Goal: Task Accomplishment & Management: Use online tool/utility

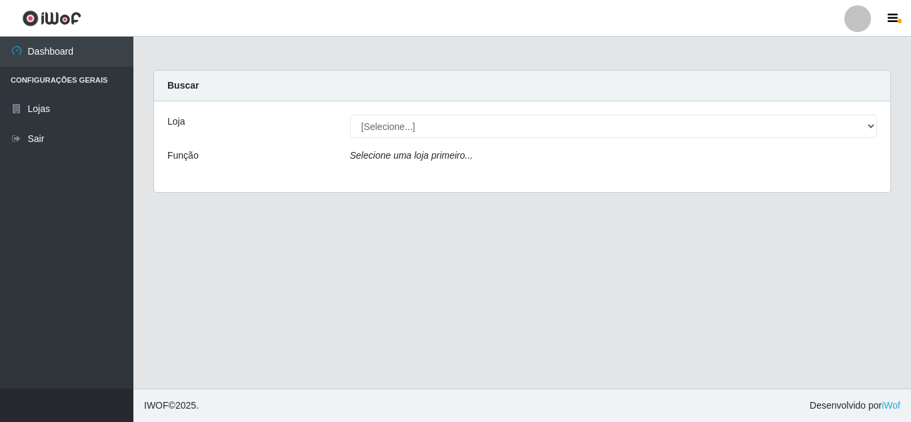
click at [441, 113] on div "Loja [Selecione...] Rede Compras Supermercados - LOJA 5 Função Selecione uma lo…" at bounding box center [522, 146] width 736 height 91
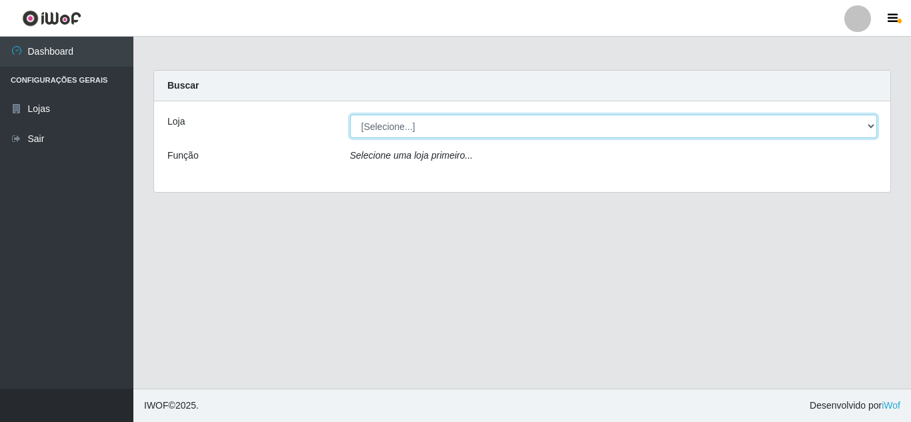
click at [436, 127] on select "[Selecione...] Rede Compras Supermercados - LOJA 5" at bounding box center [613, 126] width 527 height 23
select select "397"
click at [350, 115] on select "[Selecione...] Rede Compras Supermercados - LOJA 5" at bounding box center [613, 126] width 527 height 23
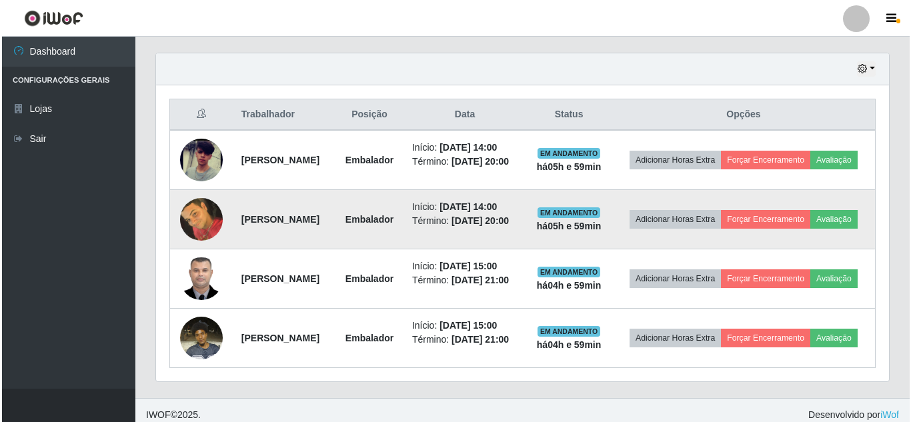
scroll to position [467, 0]
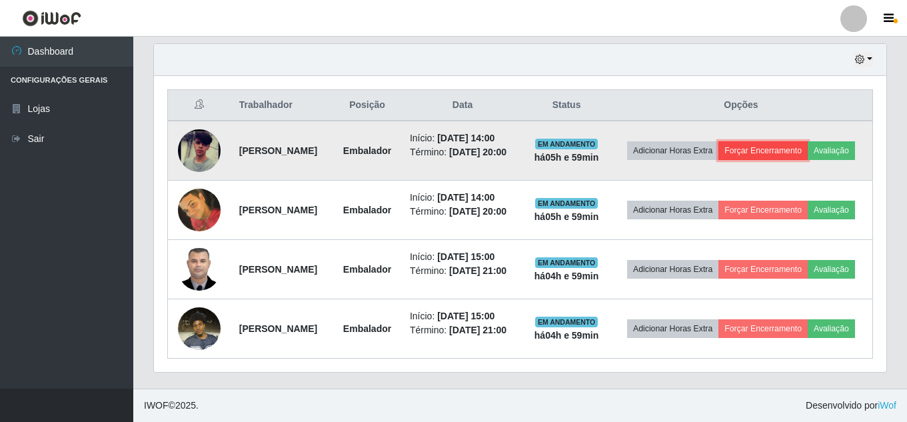
click at [798, 147] on button "Forçar Encerramento" at bounding box center [763, 150] width 89 height 19
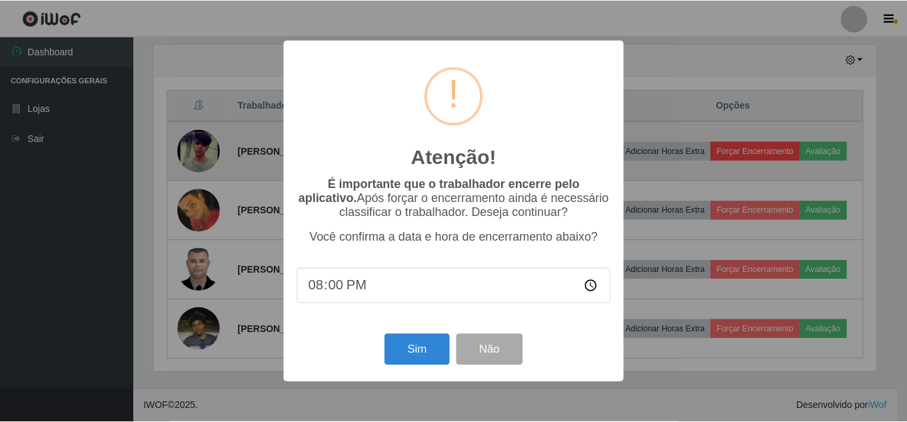
scroll to position [277, 726]
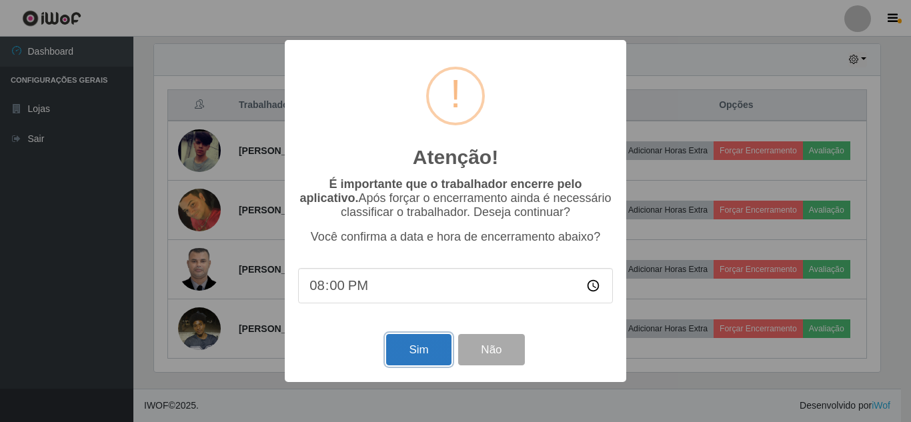
click at [417, 349] on button "Sim" at bounding box center [418, 349] width 65 height 31
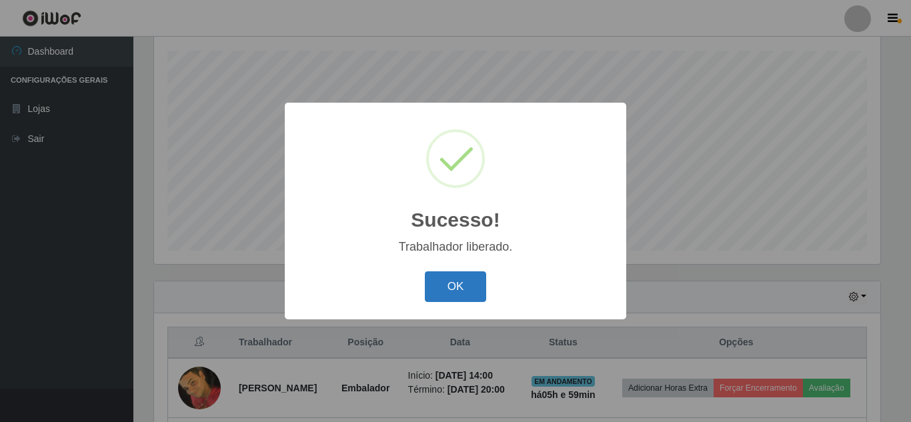
click at [445, 288] on button "OK" at bounding box center [456, 286] width 62 height 31
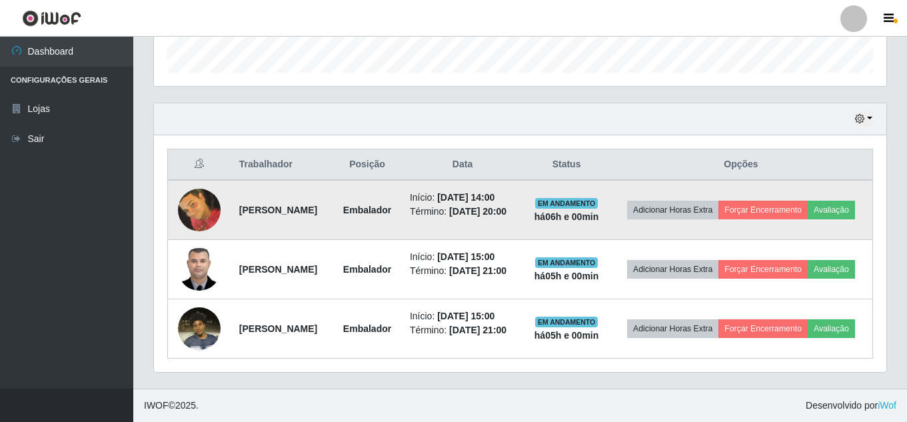
scroll to position [426, 0]
click at [808, 201] on button "Forçar Encerramento" at bounding box center [763, 210] width 89 height 19
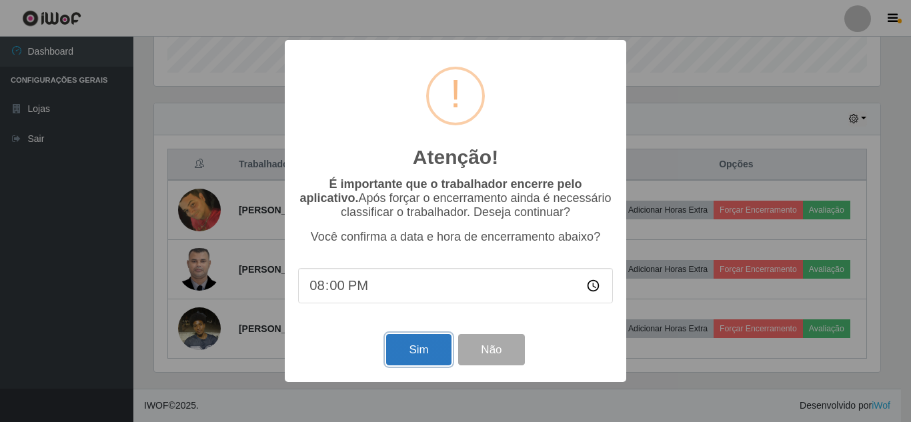
drag, startPoint x: 398, startPoint y: 359, endPoint x: 399, endPoint y: 349, distance: 10.7
click at [399, 351] on button "Sim" at bounding box center [418, 349] width 65 height 31
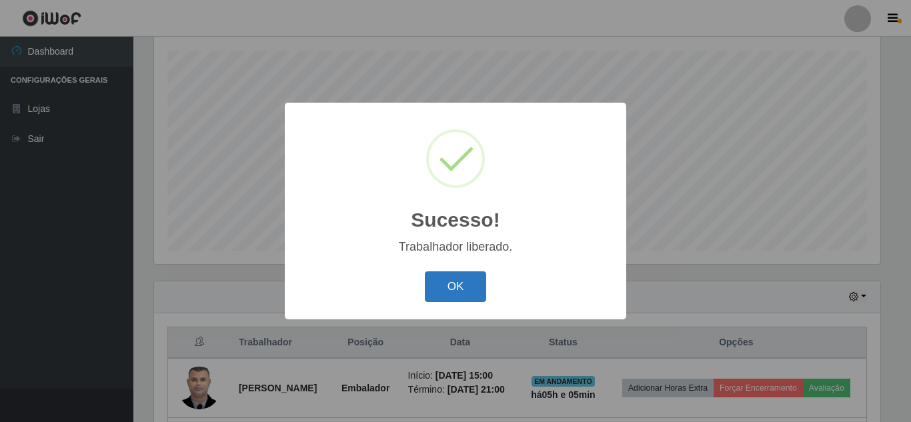
click at [463, 285] on button "OK" at bounding box center [456, 286] width 62 height 31
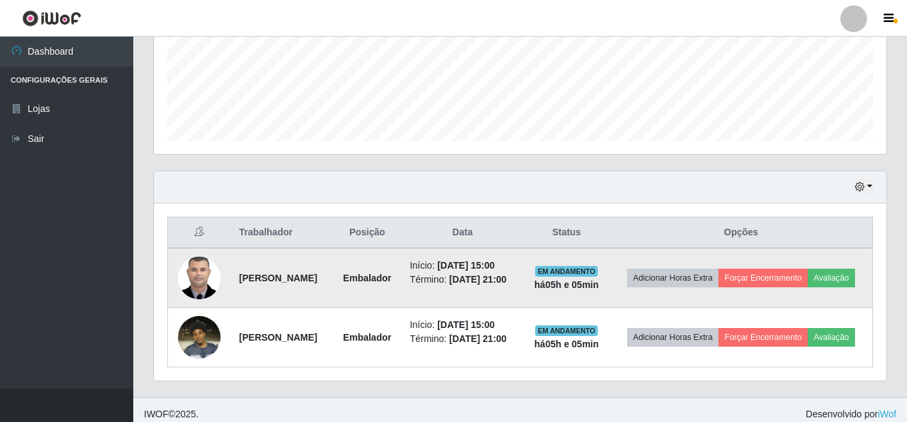
scroll to position [393, 0]
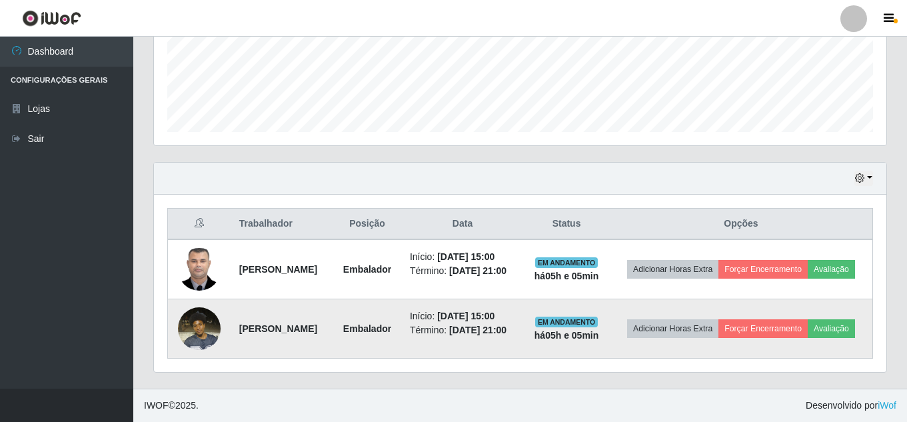
click at [191, 316] on img at bounding box center [199, 328] width 43 height 57
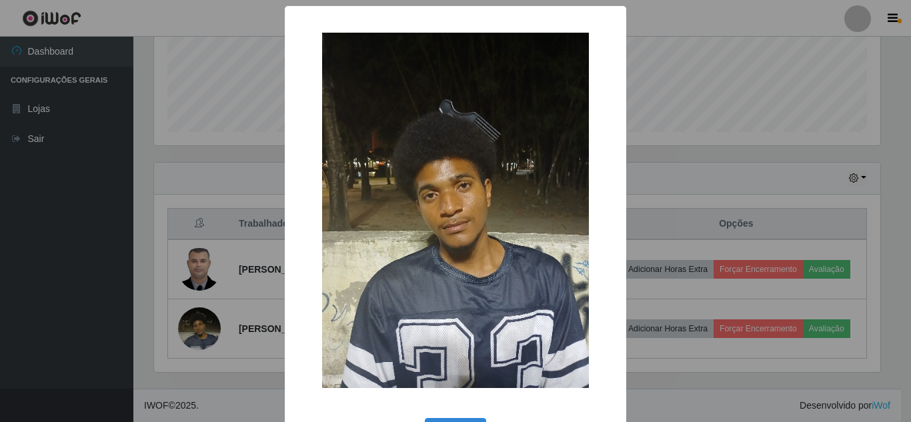
click at [225, 146] on div "× OK Cancel" at bounding box center [455, 211] width 911 height 422
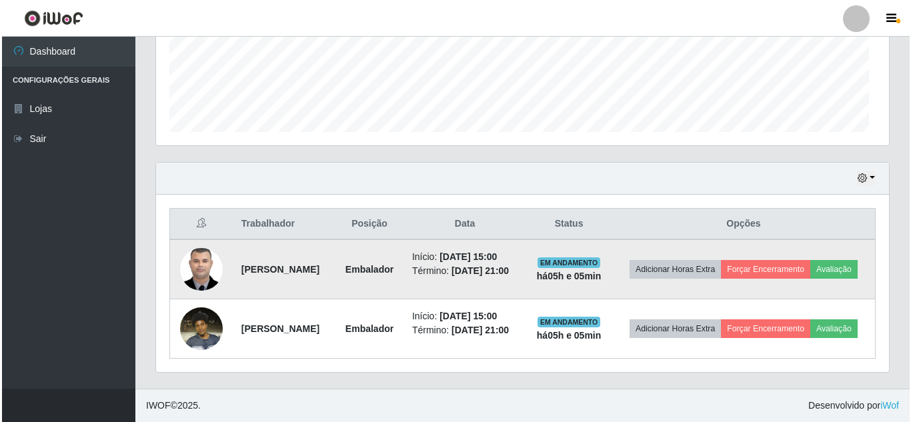
scroll to position [277, 733]
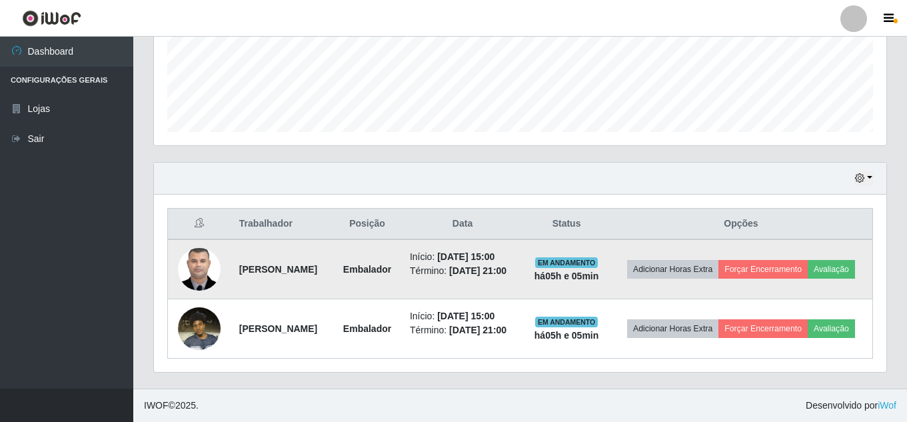
click at [183, 241] on img at bounding box center [199, 269] width 43 height 57
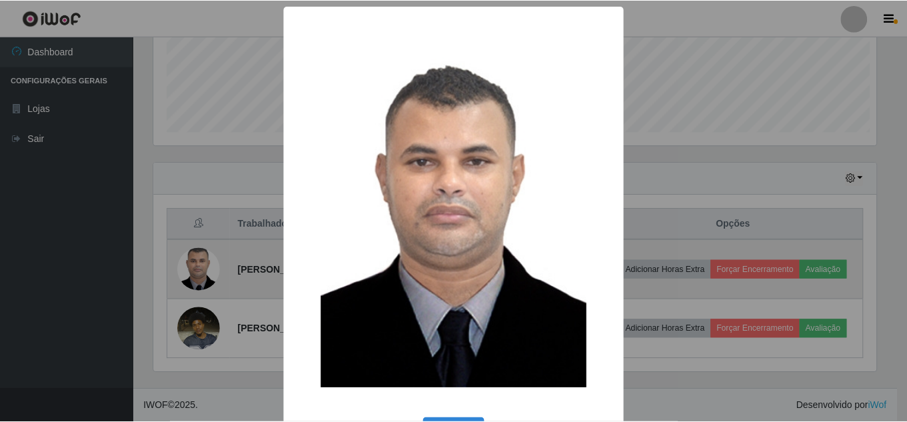
scroll to position [277, 726]
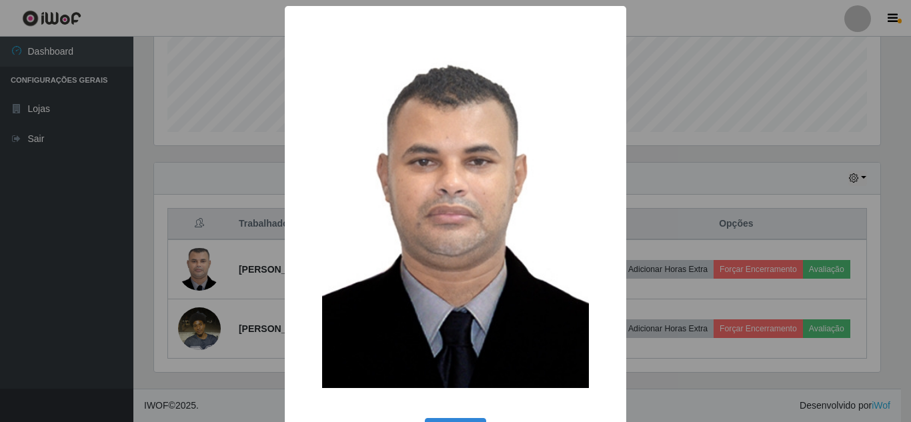
click at [232, 159] on div "× OK Cancel" at bounding box center [455, 211] width 911 height 422
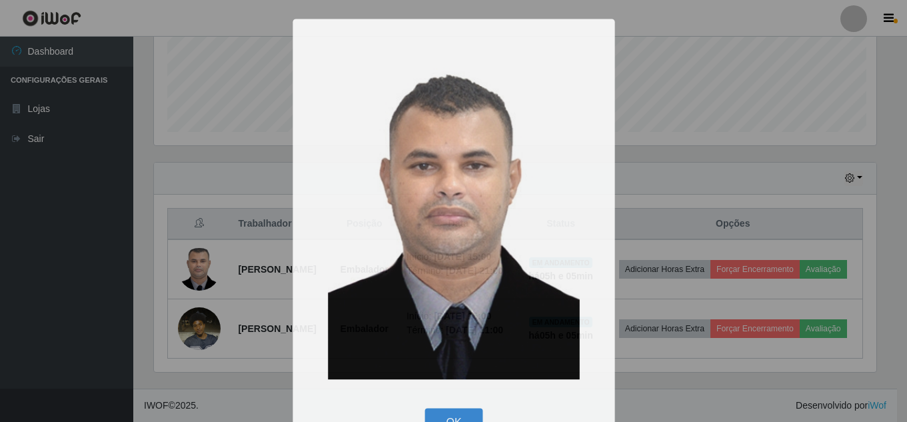
scroll to position [277, 733]
